Goal: Navigation & Orientation: Find specific page/section

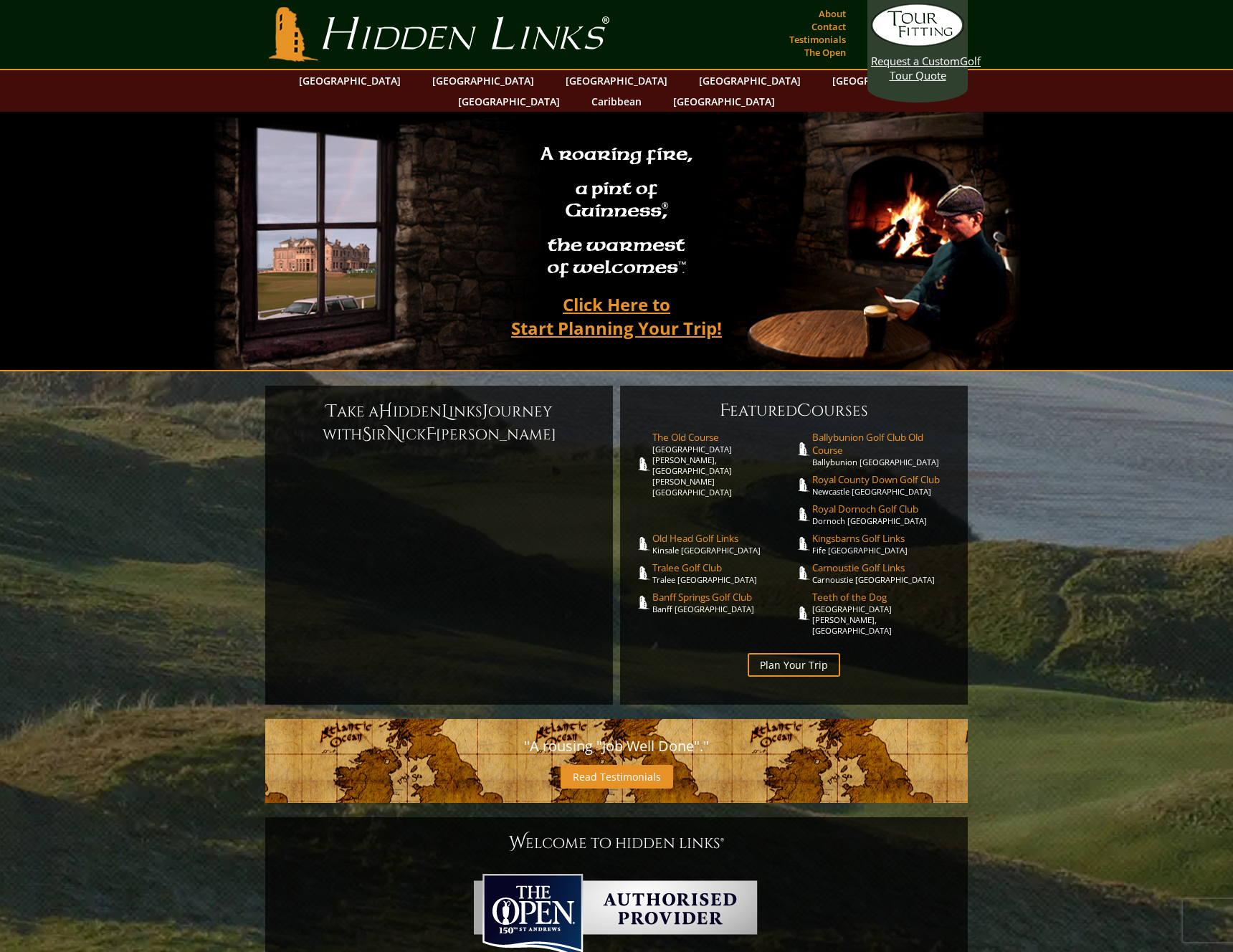
scroll to position [1, 0]
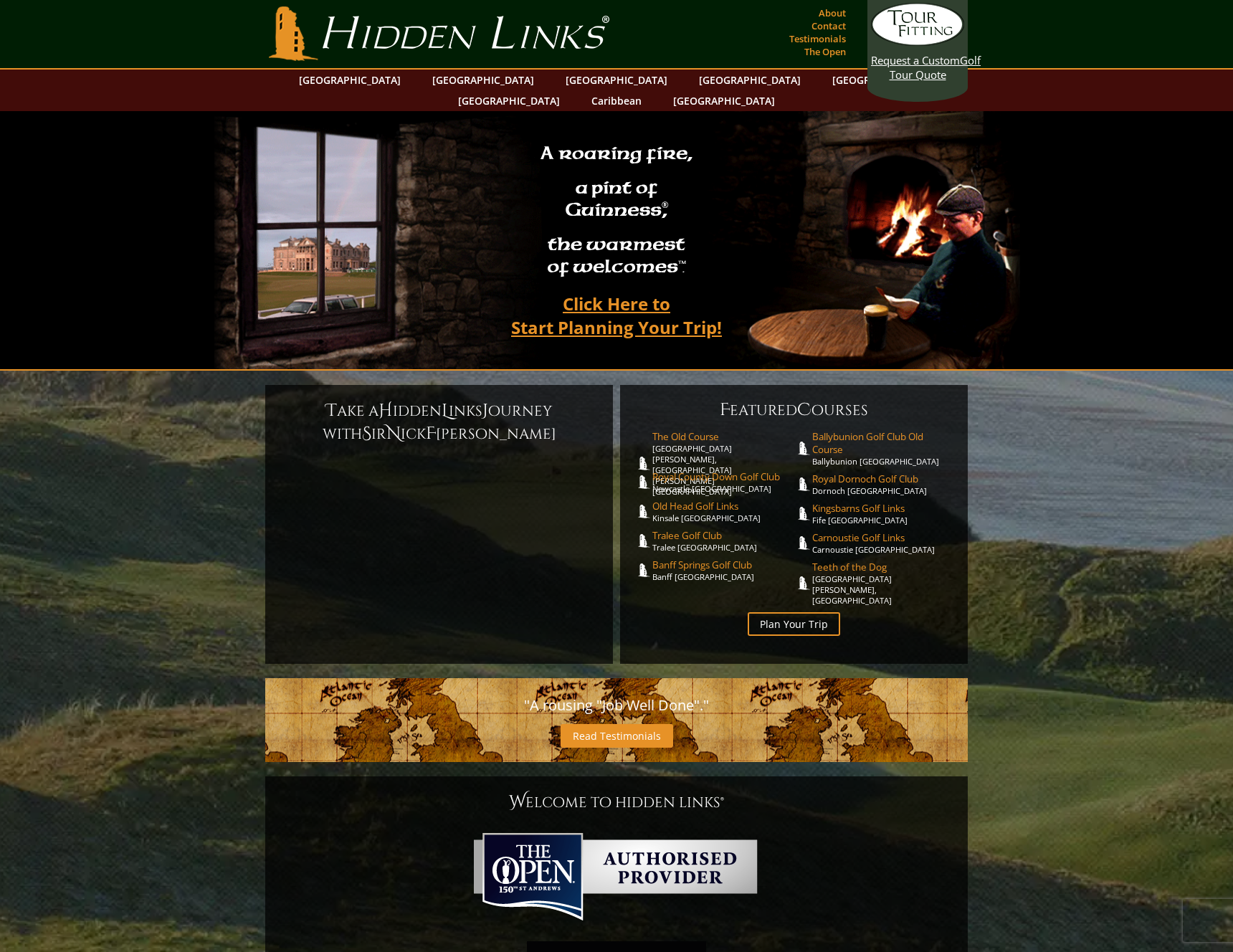
click at [178, 255] on section "A roaring fire, a pint of Guinness ® , the warmest of welcomes™. Click Here to …" at bounding box center [616, 241] width 1233 height 260
click at [250, 459] on section "T ake a H idden L inks J ourney with S ir N ick F aldo F eatured C ourses The O…" at bounding box center [616, 915] width 1233 height 1089
click at [917, 430] on span "Ballybunion Golf Club Old Course" at bounding box center [883, 443] width 142 height 26
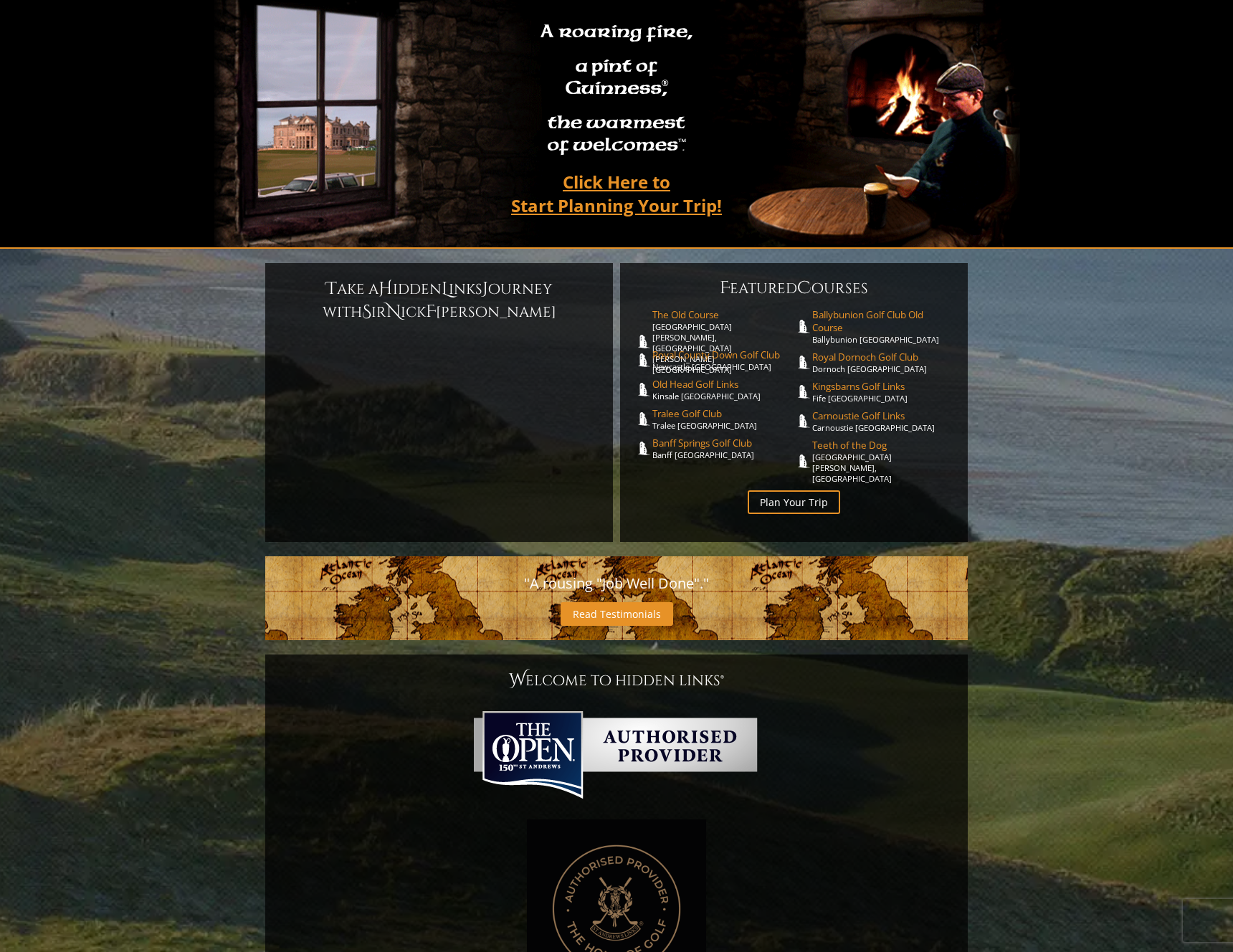
scroll to position [123, 0]
click at [131, 354] on section "T ake a H idden L inks J ourney with S ir N ick F aldo F eatured C ourses The O…" at bounding box center [616, 792] width 1233 height 1089
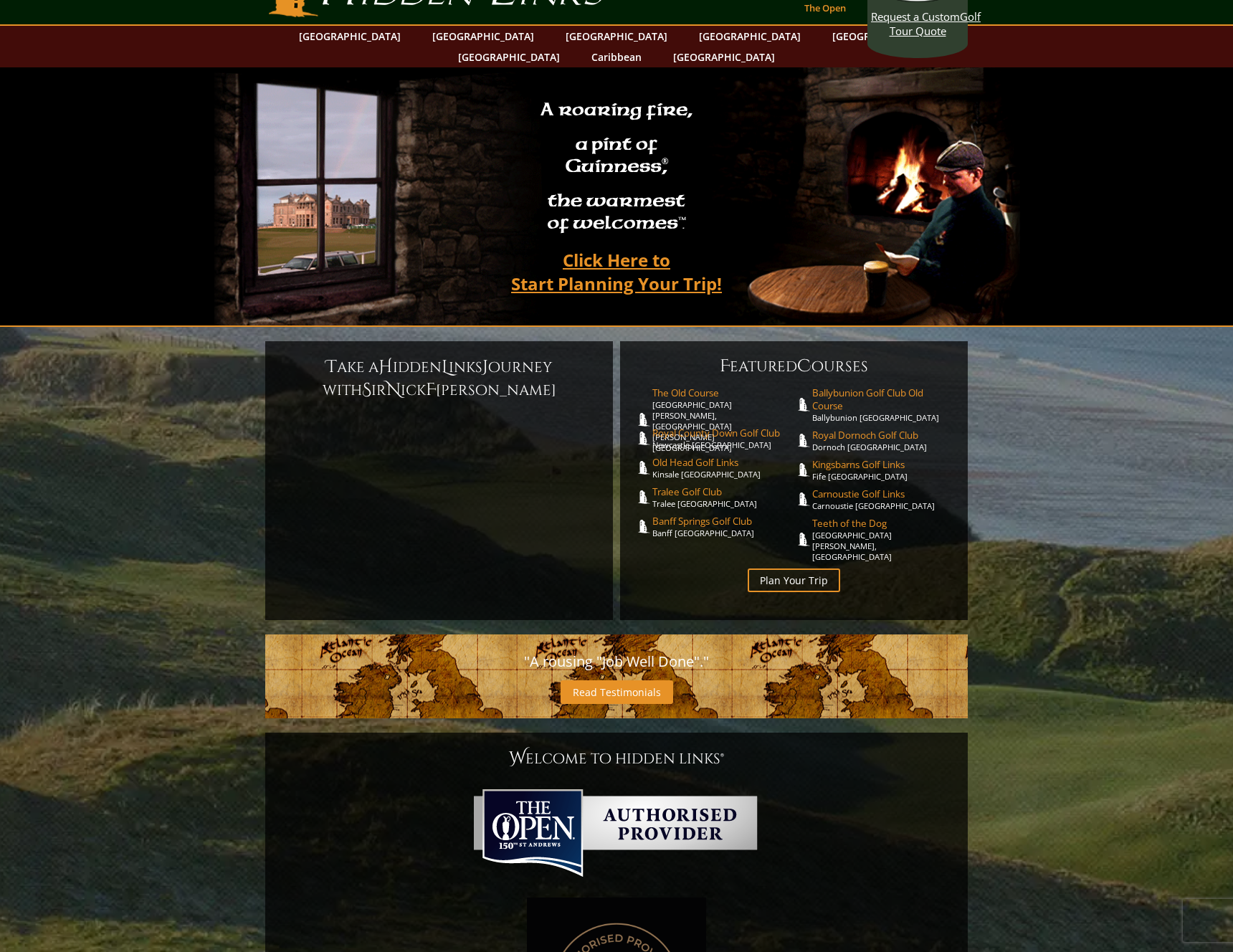
scroll to position [0, 0]
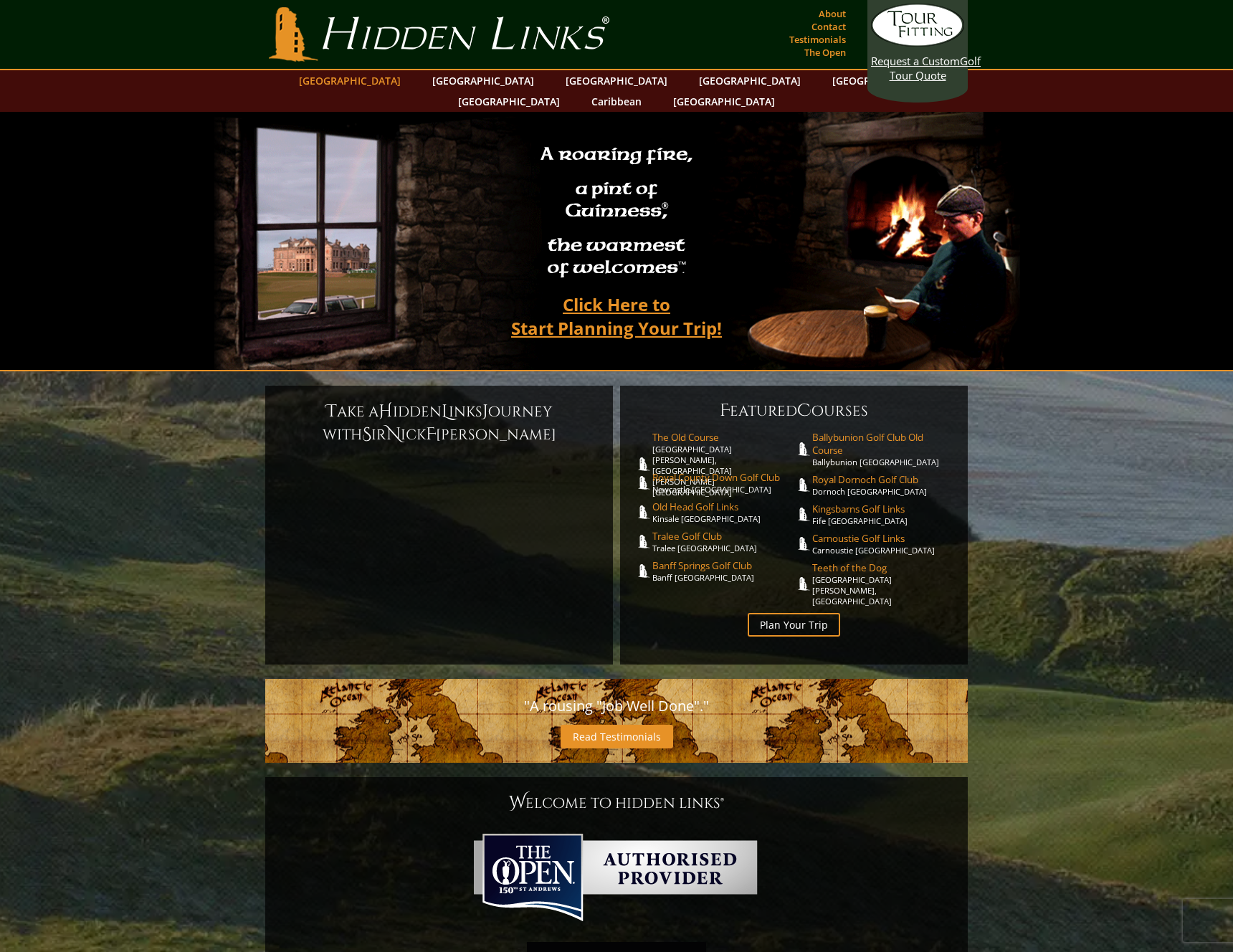
click at [398, 79] on link "[GEOGRAPHIC_DATA]" at bounding box center [350, 80] width 116 height 20
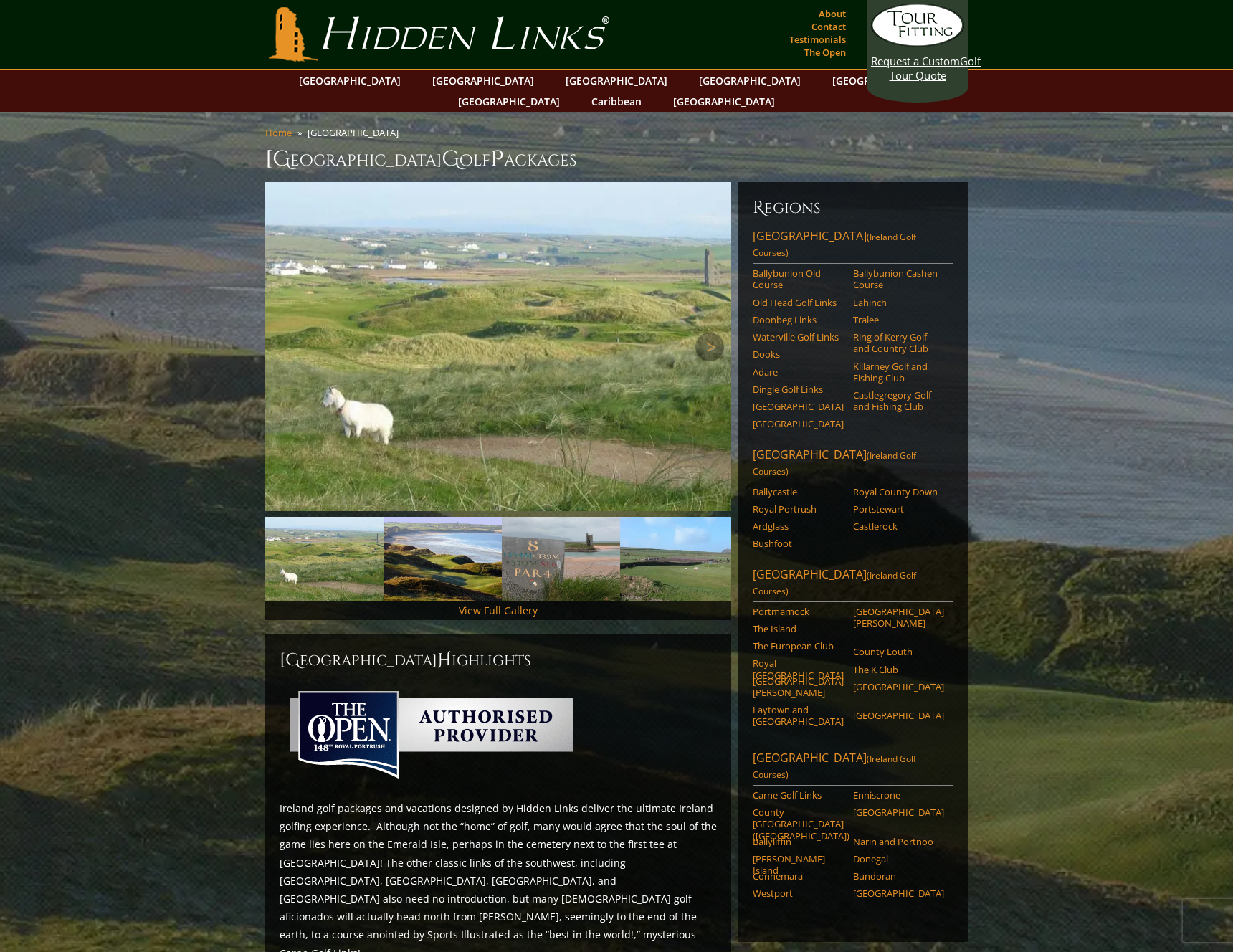
drag, startPoint x: 219, startPoint y: 366, endPoint x: 478, endPoint y: 382, distance: 259.5
click at [908, 486] on link "Royal County Down" at bounding box center [899, 492] width 91 height 12
